Goal: Information Seeking & Learning: Understand process/instructions

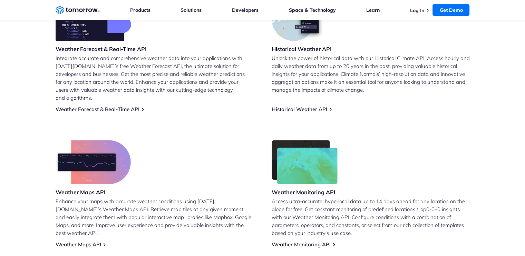
scroll to position [320, 0]
click at [121, 106] on link "Weather Forecast & Real-Time API" at bounding box center [98, 109] width 84 height 7
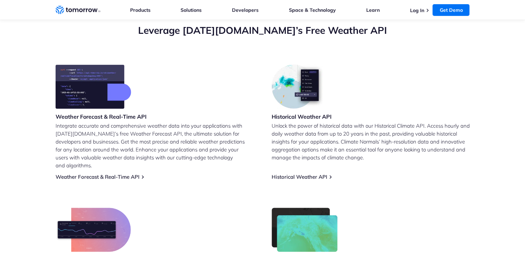
scroll to position [253, 0]
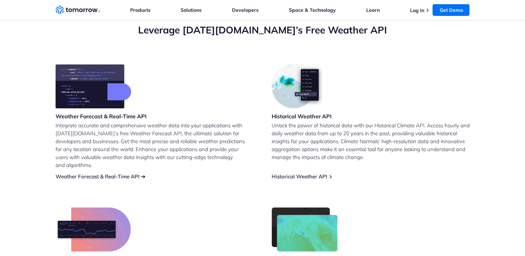
click at [139, 173] on link "Weather Forecast & Real-Time API" at bounding box center [98, 176] width 84 height 7
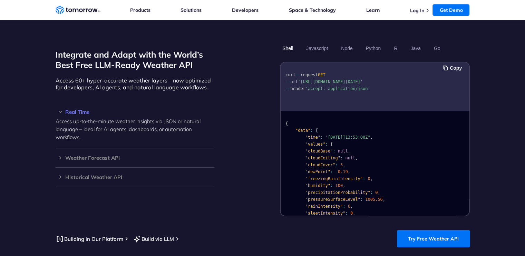
scroll to position [581, 0]
click at [320, 42] on button "Javascript" at bounding box center [317, 48] width 27 height 12
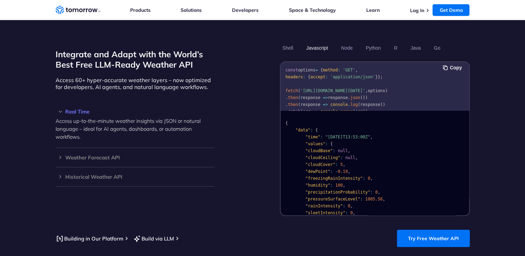
scroll to position [0, 0]
click at [349, 42] on button "Node" at bounding box center [346, 48] width 16 height 12
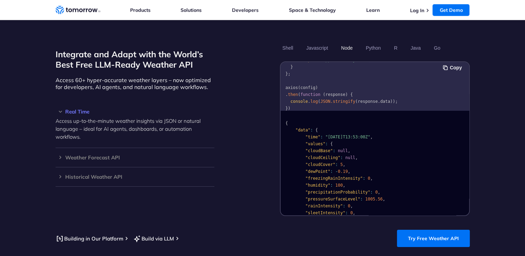
scroll to position [54, 0]
click at [316, 42] on button "Javascript" at bounding box center [317, 48] width 27 height 12
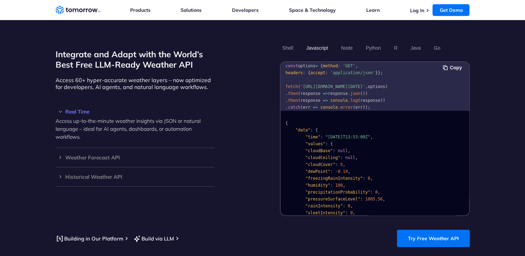
scroll to position [6, 0]
click at [456, 64] on button "Copy" at bounding box center [453, 68] width 21 height 8
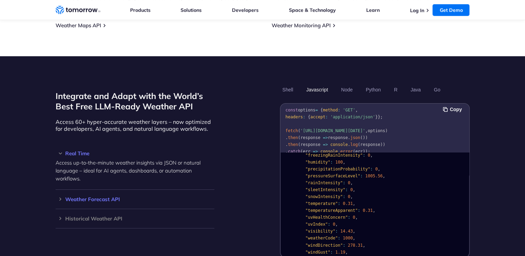
scroll to position [539, 0]
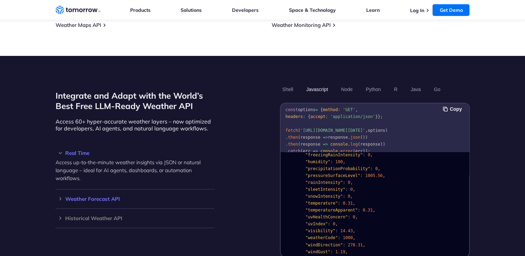
click at [103, 196] on h3 "Weather Forecast API" at bounding box center [135, 198] width 159 height 5
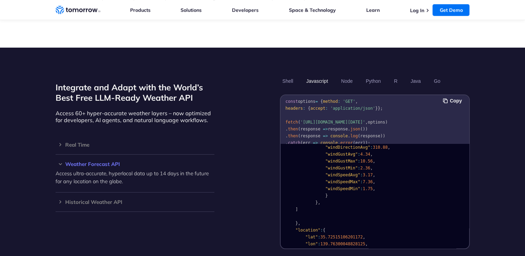
scroll to position [880, 0]
click at [110, 199] on h3 "Historical Weather API" at bounding box center [135, 201] width 159 height 5
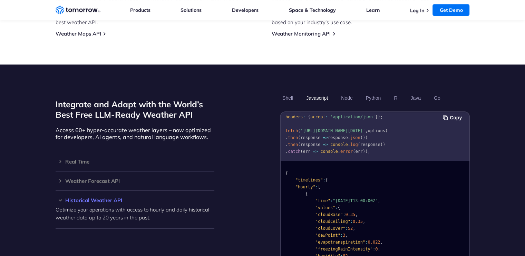
scroll to position [21, 0]
click at [82, 159] on h3 "Real Time" at bounding box center [135, 161] width 159 height 5
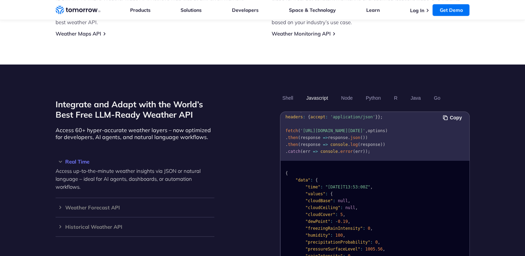
click at [321, 128] on span "'https://api.tomorrow.io/v4/weather/realtime?location=toronto&apikey=XXX'" at bounding box center [332, 130] width 65 height 5
click at [320, 128] on span "'https://api.tomorrow.io/v4/weather/realtime?location=toronto&apikey=XXX'" at bounding box center [332, 130] width 65 height 5
click at [454, 114] on button "Copy" at bounding box center [453, 118] width 21 height 8
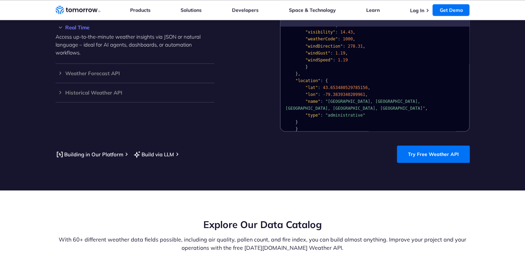
scroll to position [665, 0]
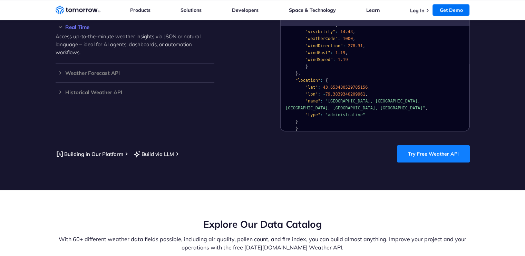
click at [428, 148] on link "Try Free Weather API" at bounding box center [433, 153] width 73 height 17
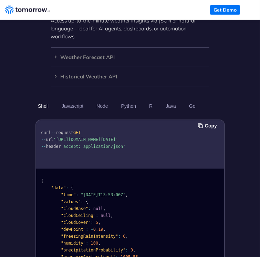
scroll to position [625, 0]
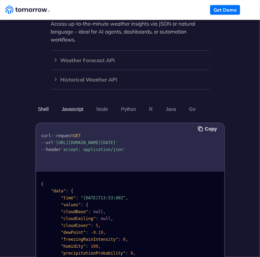
click at [67, 103] on button "Javascript" at bounding box center [72, 109] width 27 height 12
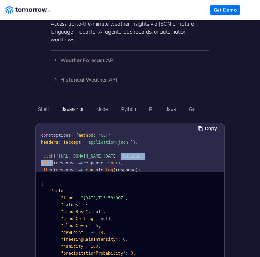
scroll to position [8, 0]
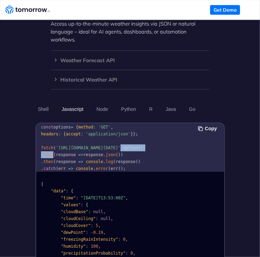
drag, startPoint x: 104, startPoint y: 140, endPoint x: 57, endPoint y: 127, distance: 49.4
click at [57, 127] on code "const options = { method : 'GET' , headers : { accept : 'application/json' } };…" at bounding box center [92, 148] width 102 height 46
copy span "https://api.tomorrow.io/v4/weather/realtime?location=toronto&apikey=XXX'"
click at [155, 142] on pre "const options = { method : 'GET' , headers : { accept : 'application/json' } };…" at bounding box center [130, 146] width 188 height 59
click at [212, 125] on button "Copy" at bounding box center [208, 129] width 21 height 8
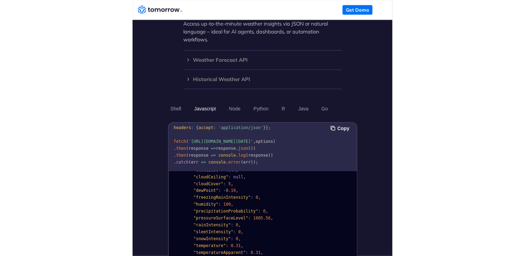
scroll to position [39, 0]
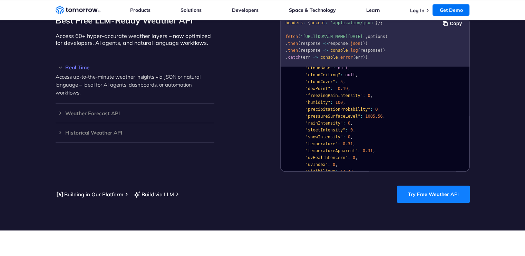
click at [424, 186] on link "Try Free Weather API" at bounding box center [433, 194] width 73 height 17
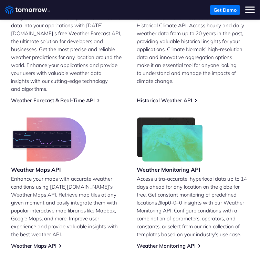
scroll to position [225, 0]
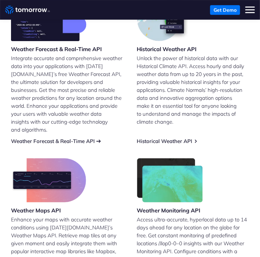
click at [77, 138] on link "Weather Forecast & Real-Time API" at bounding box center [53, 141] width 84 height 7
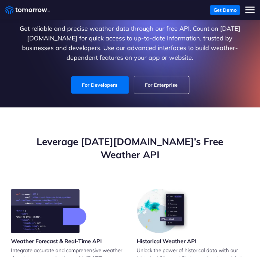
scroll to position [26, 0]
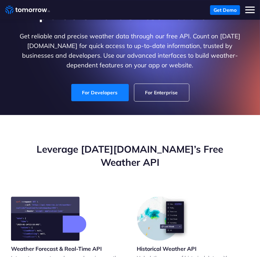
click at [96, 91] on link "For Developers" at bounding box center [100, 92] width 58 height 17
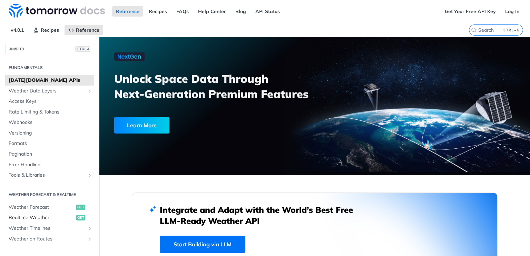
click at [44, 216] on span "Realtime Weather" at bounding box center [42, 217] width 66 height 7
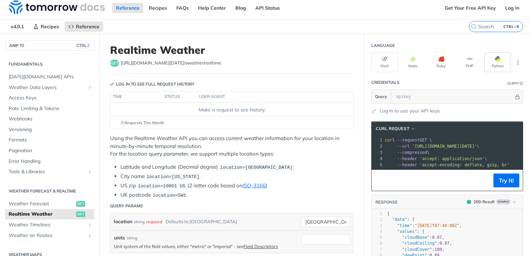
scroll to position [3, 0]
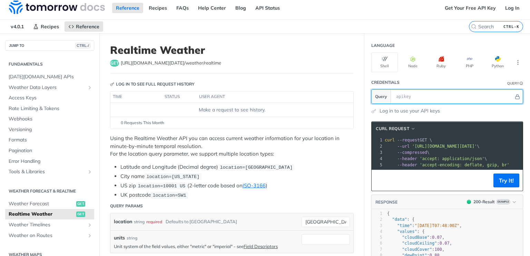
click at [483, 96] on input "text" at bounding box center [453, 97] width 121 height 14
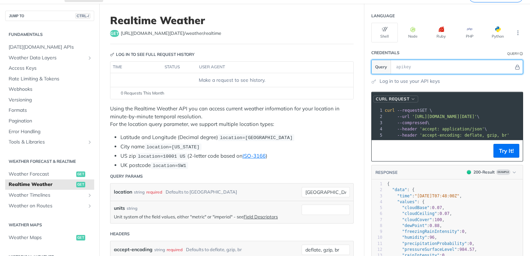
scroll to position [30, 0]
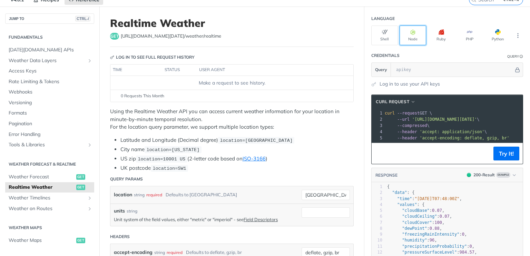
click at [403, 38] on button "Node" at bounding box center [412, 36] width 27 height 20
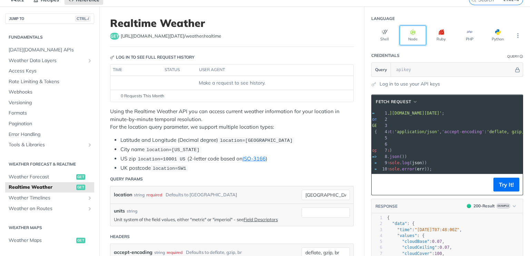
scroll to position [0, 0]
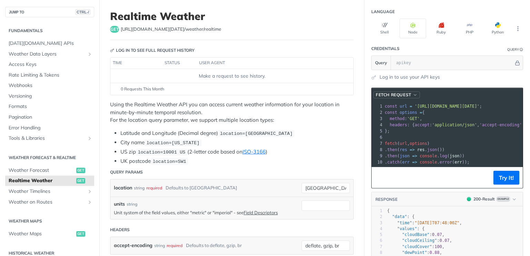
click at [413, 94] on span "button" at bounding box center [415, 94] width 5 height 5
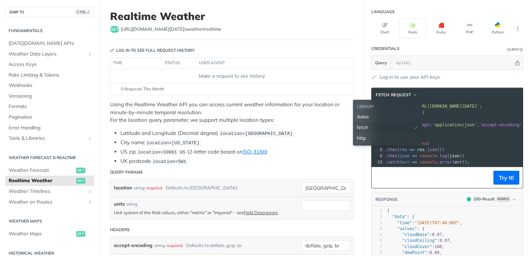
click at [367, 127] on div "fetch" at bounding box center [387, 127] width 61 height 7
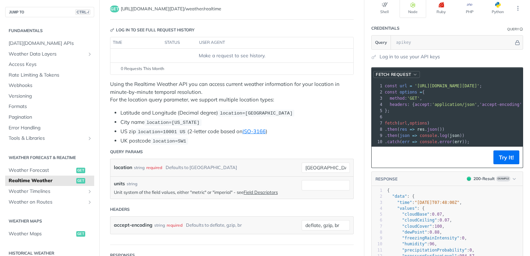
click at [413, 74] on span "button" at bounding box center [415, 74] width 5 height 5
click at [471, 139] on pre ". catch ( err => console . error ( err ));" at bounding box center [474, 142] width 182 height 6
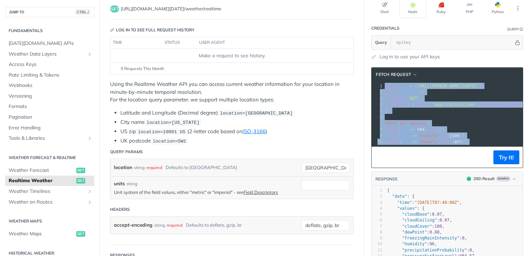
drag, startPoint x: 466, startPoint y: 139, endPoint x: 377, endPoint y: 86, distance: 103.2
click at [383, 86] on div "1 const url = '[URL][DOMAIN_NAME][DATE]' ; 2 const options = { 3 method : 'GET'…" at bounding box center [474, 114] width 182 height 62
copy div "const url = '[URL][DOMAIN_NAME][DATE]' ; 2 const options = { 3 method : 'GET' ,…"
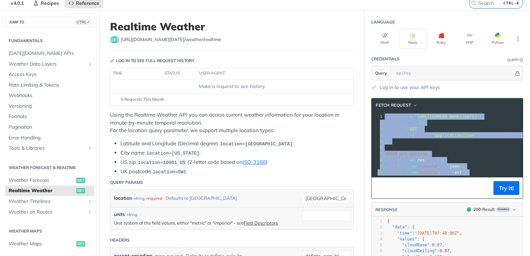
scroll to position [27, 0]
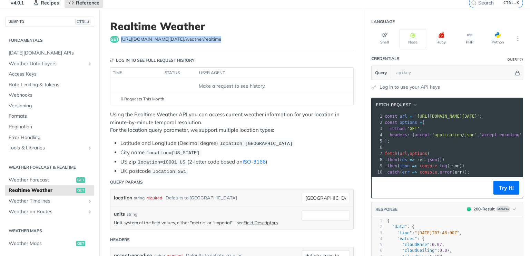
drag, startPoint x: 208, startPoint y: 39, endPoint x: 121, endPoint y: 41, distance: 87.6
click at [121, 41] on span "[URL][DOMAIN_NAME][DATE] /weather/realtime" at bounding box center [171, 39] width 100 height 7
click at [220, 87] on div "Make a request to see history." at bounding box center [231, 85] width 237 height 7
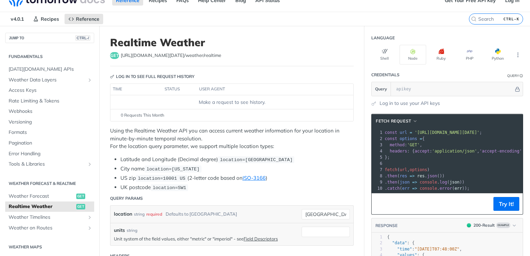
scroll to position [0, 0]
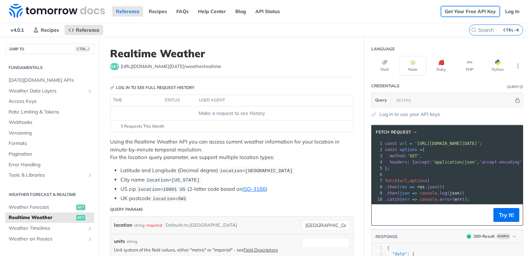
click at [465, 12] on link "Get Your Free API Key" at bounding box center [470, 11] width 59 height 10
